Goal: Information Seeking & Learning: Compare options

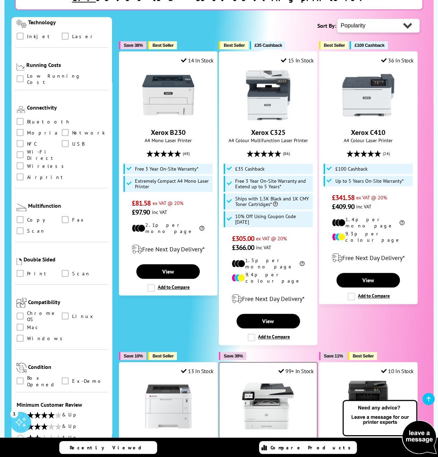
scroll to position [58, 0]
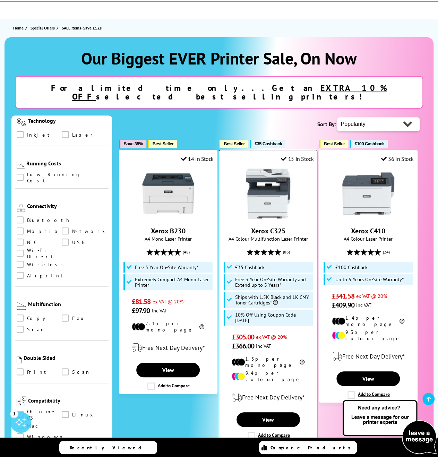
drag, startPoint x: 258, startPoint y: 226, endPoint x: 261, endPoint y: 220, distance: 7.1
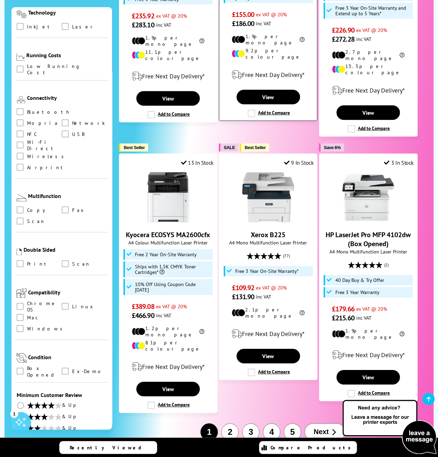
scroll to position [1039, 0]
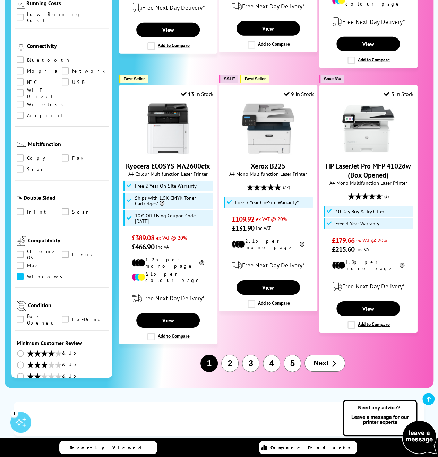
click at [25, 273] on label at bounding box center [21, 277] width 9 height 8
click at [27, 274] on input "checkbox" at bounding box center [27, 274] width 0 height 0
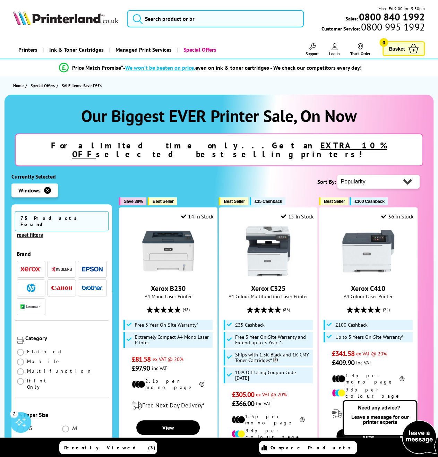
click at [87, 266] on img "button" at bounding box center [92, 268] width 21 height 5
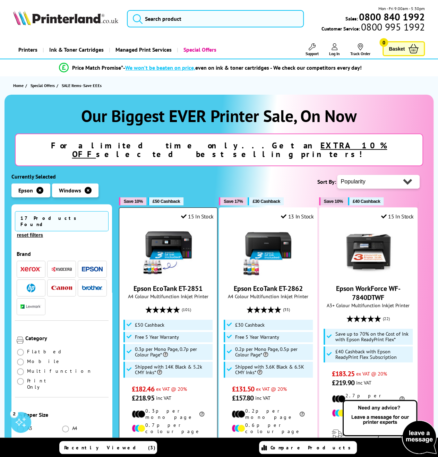
drag, startPoint x: 214, startPoint y: 373, endPoint x: 188, endPoint y: 362, distance: 27.8
drag, startPoint x: 188, startPoint y: 362, endPoint x: 409, endPoint y: 128, distance: 321.3
click at [409, 128] on div "Our Biggest EVER Printer Sale, On Now For a limited time only...Get an EXTRA 10…" at bounding box center [218, 135] width 415 height 61
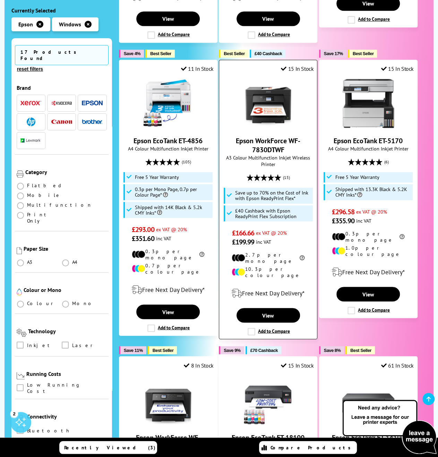
scroll to position [520, 0]
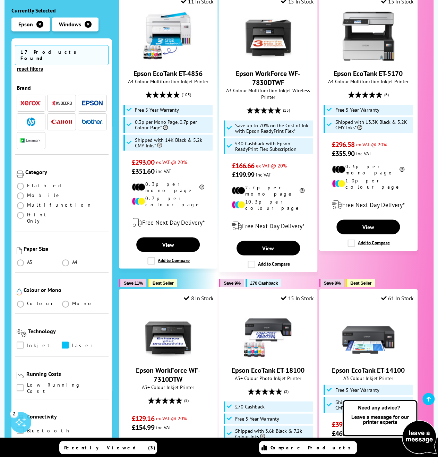
click at [67, 341] on span at bounding box center [65, 344] width 7 height 7
click at [72, 342] on input "checkbox" at bounding box center [72, 342] width 0 height 0
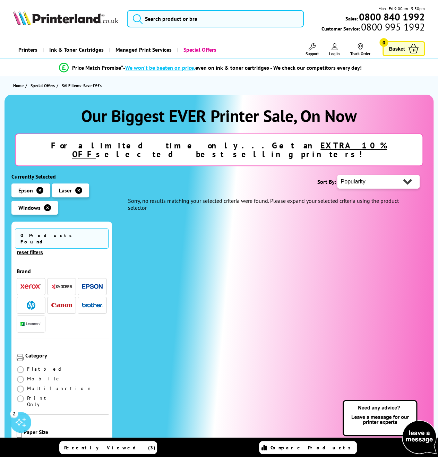
click at [39, 187] on icon "button" at bounding box center [39, 190] width 7 height 7
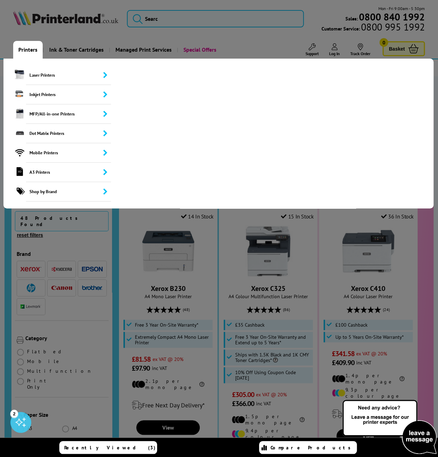
click at [28, 47] on link "Printers" at bounding box center [27, 50] width 29 height 18
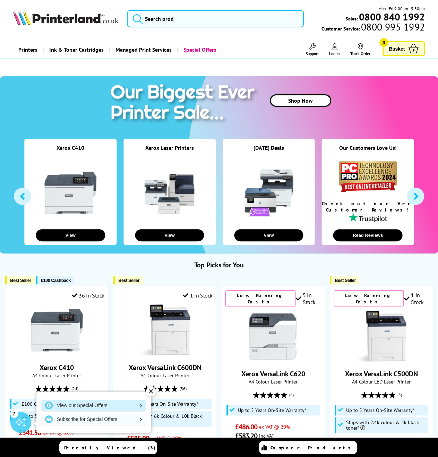
click at [82, 404] on link "View our Special Offers" at bounding box center [94, 404] width 104 height 11
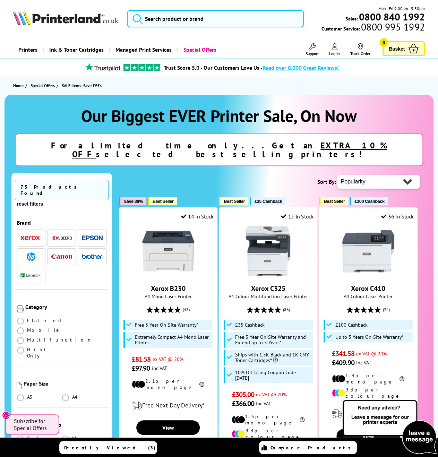
click at [89, 235] on img "button" at bounding box center [92, 237] width 21 height 5
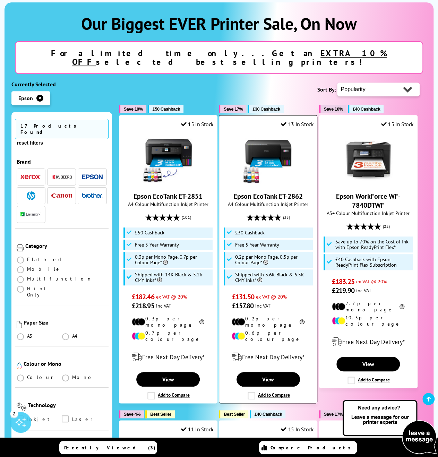
scroll to position [115, 0]
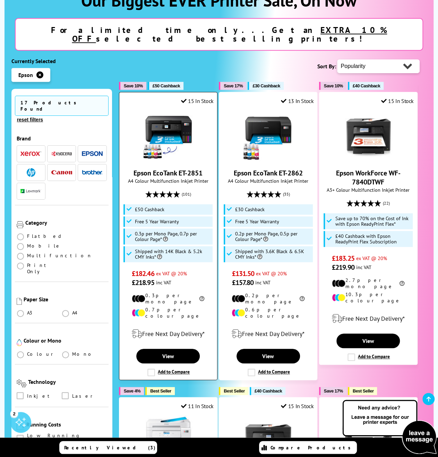
click at [150, 368] on label "Add to Compare" at bounding box center [168, 372] width 42 height 8
click at [0, 0] on input "Add to Compare" at bounding box center [0, 0] width 0 height 0
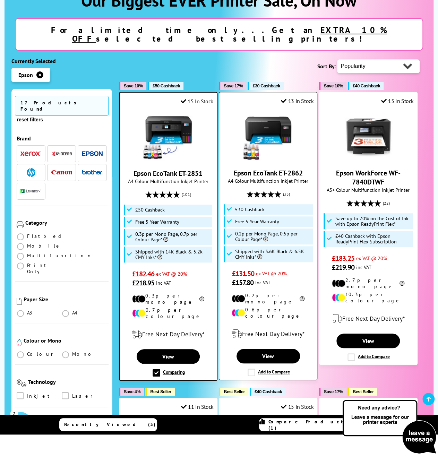
click at [252, 368] on label "Add to Compare" at bounding box center [268, 372] width 42 height 8
click at [0, 0] on input "Add to Compare" at bounding box center [0, 0] width 0 height 0
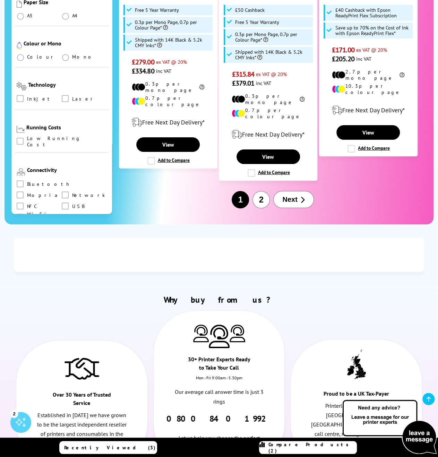
scroll to position [1039, 0]
